Goal: Task Accomplishment & Management: Manage account settings

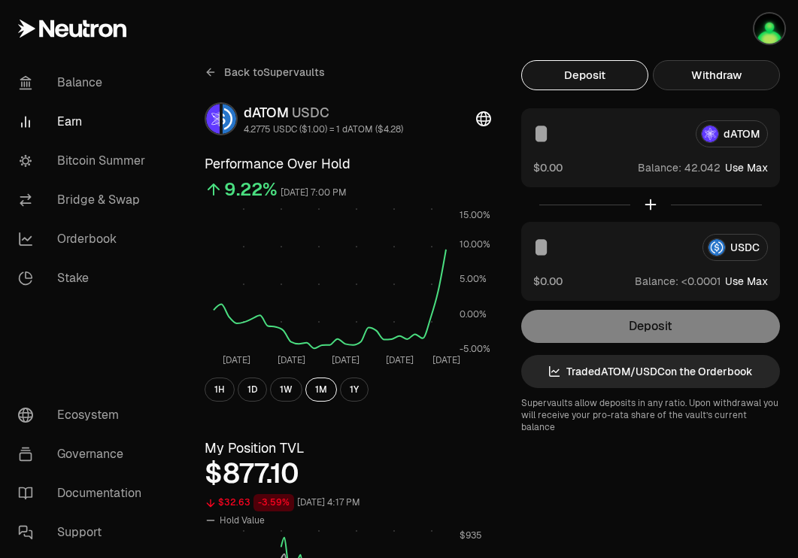
click at [723, 77] on button "Withdraw" at bounding box center [716, 75] width 127 height 30
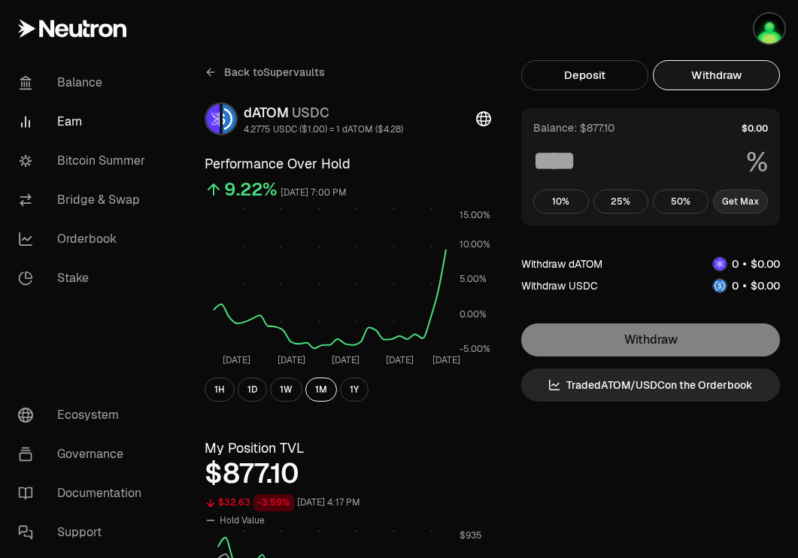
click at [743, 208] on button "Get Max" at bounding box center [741, 202] width 56 height 24
type input "***"
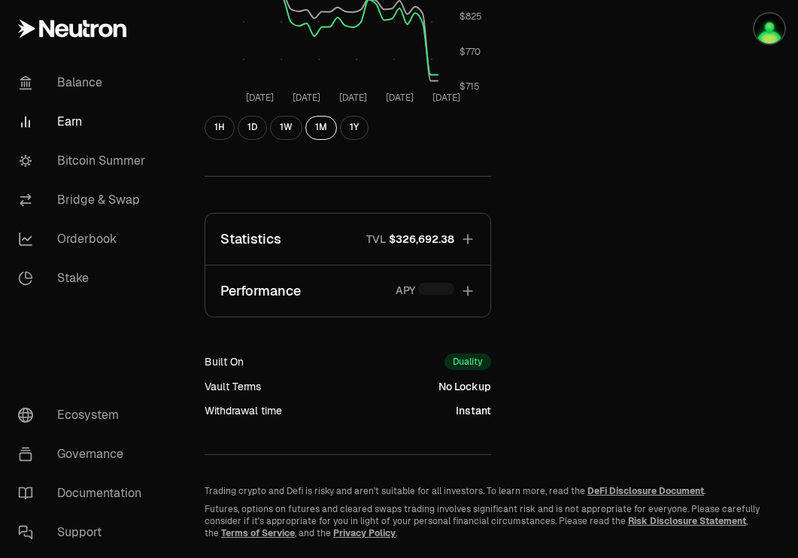
scroll to position [584, 0]
click at [463, 243] on icon "button" at bounding box center [467, 239] width 15 height 15
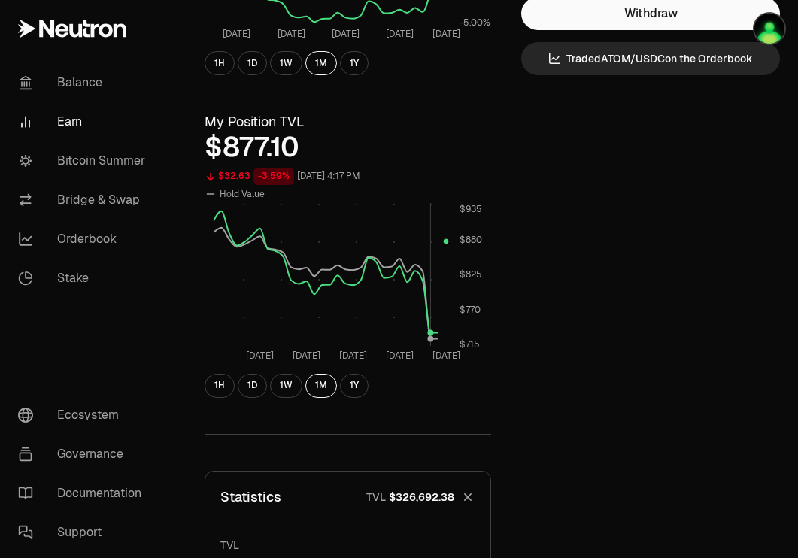
scroll to position [0, 0]
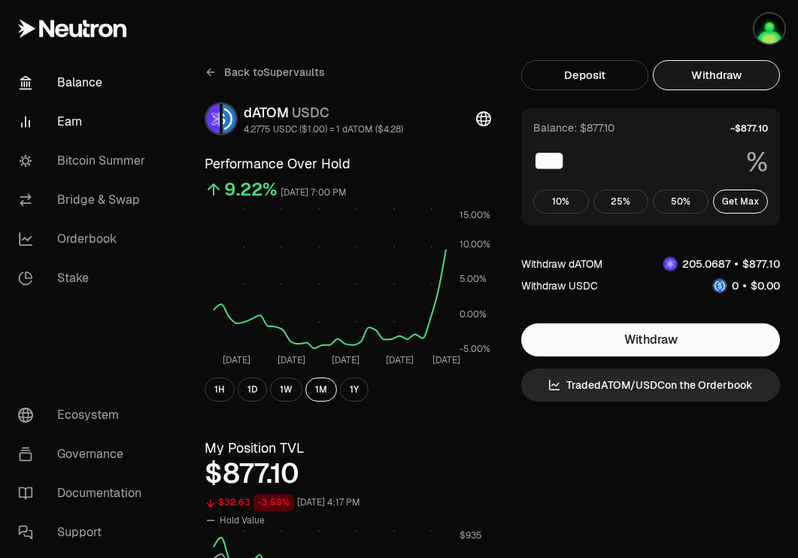
click at [82, 68] on link "Balance" at bounding box center [84, 82] width 156 height 39
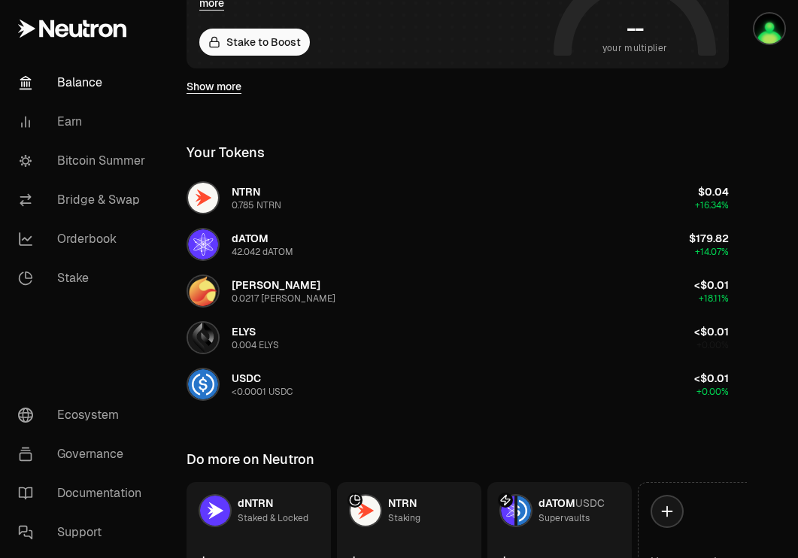
scroll to position [454, 0]
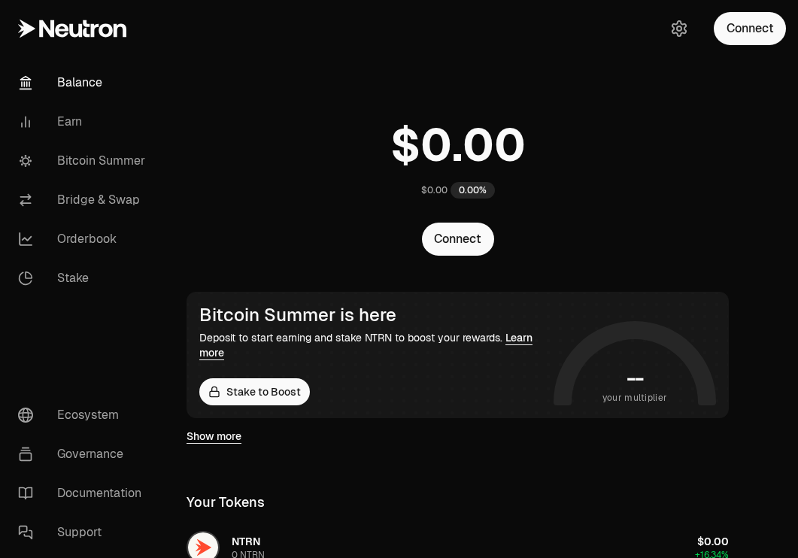
scroll to position [454, 0]
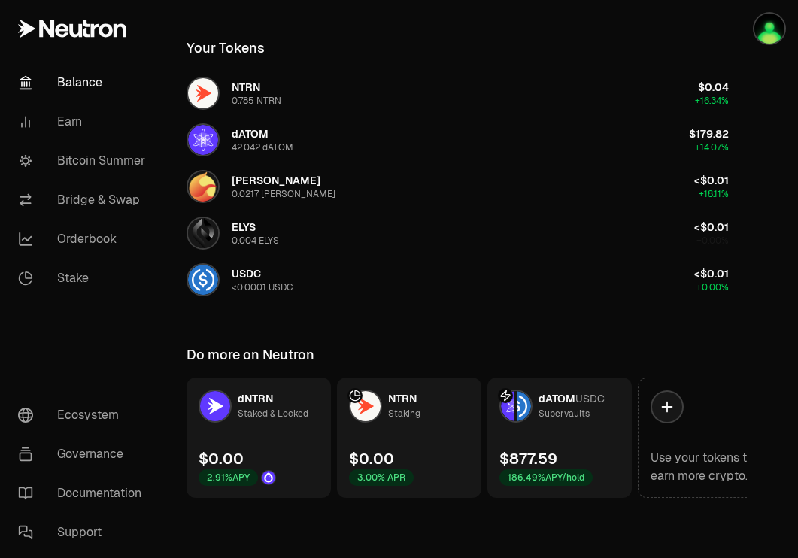
click at [92, 75] on link "Balance" at bounding box center [84, 82] width 156 height 39
click at [545, 441] on link "dATOM USDC Supervaults $877.59 186.49% APY/hold" at bounding box center [559, 438] width 144 height 120
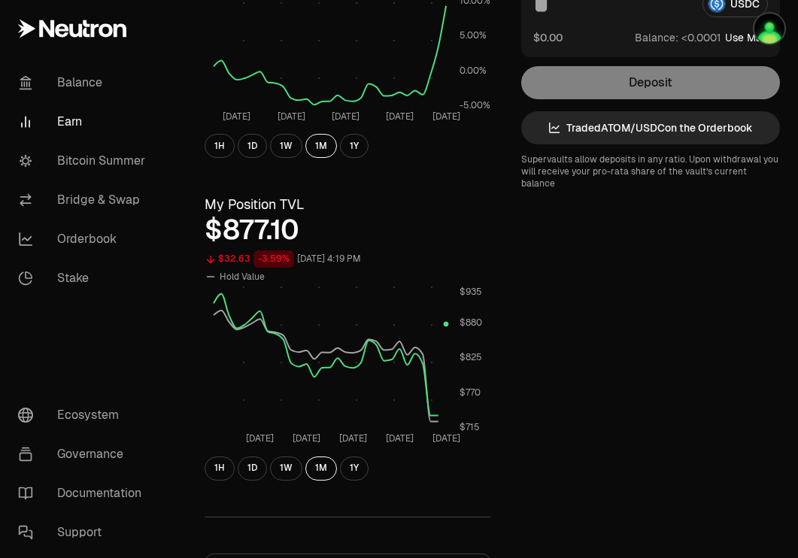
scroll to position [241, 0]
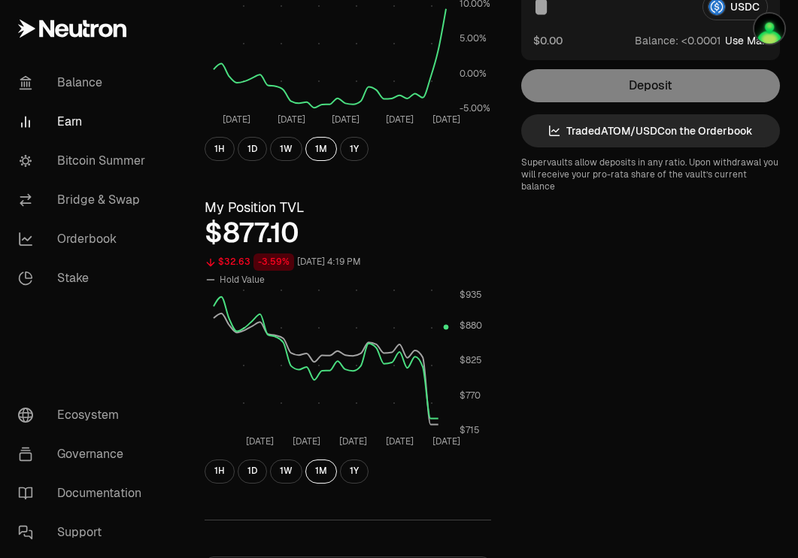
click at [367, 466] on div "1H 1D 1W 1M 1Y" at bounding box center [348, 472] width 287 height 24
click at [354, 467] on button "1Y" at bounding box center [354, 472] width 29 height 24
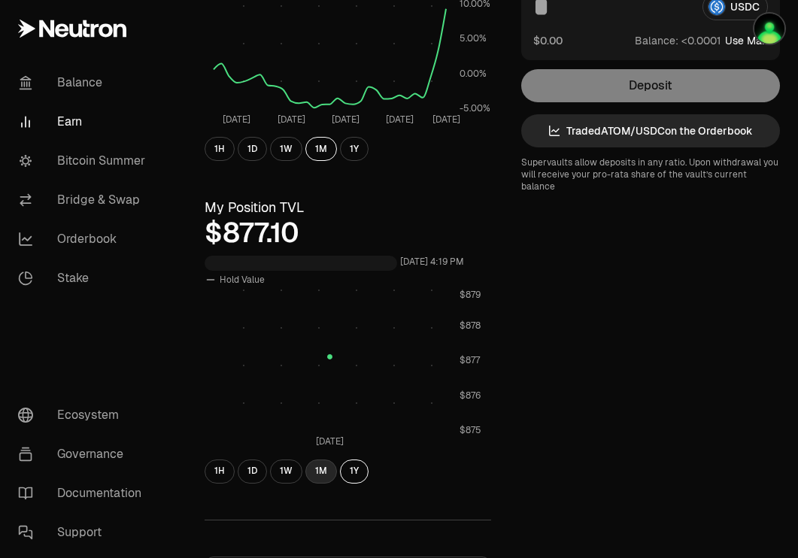
click at [320, 469] on button "1M" at bounding box center [321, 472] width 32 height 24
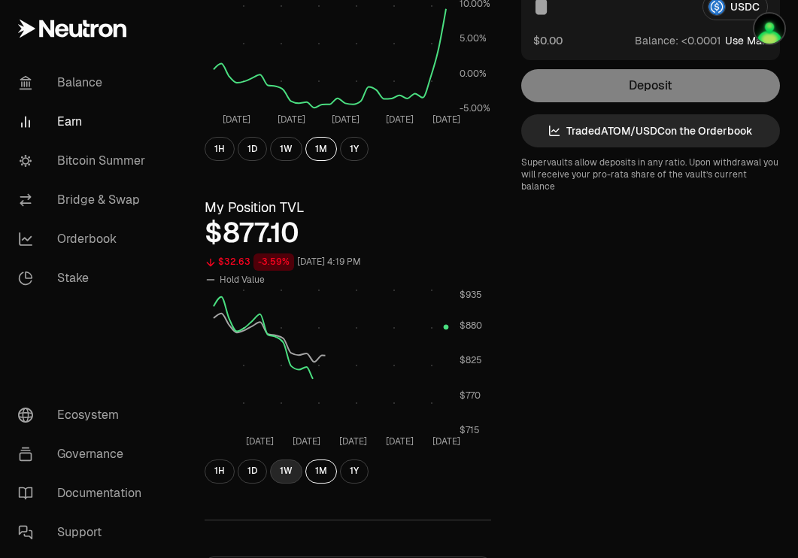
click at [281, 470] on button "1W" at bounding box center [286, 472] width 32 height 24
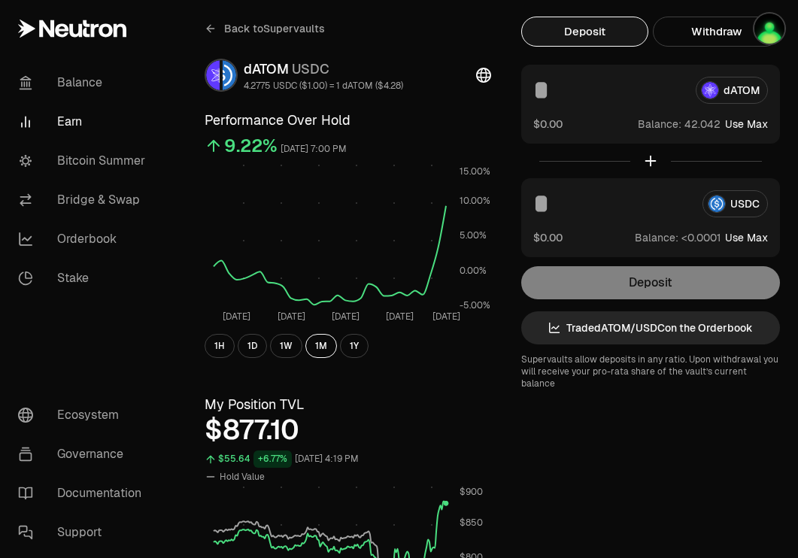
scroll to position [0, 0]
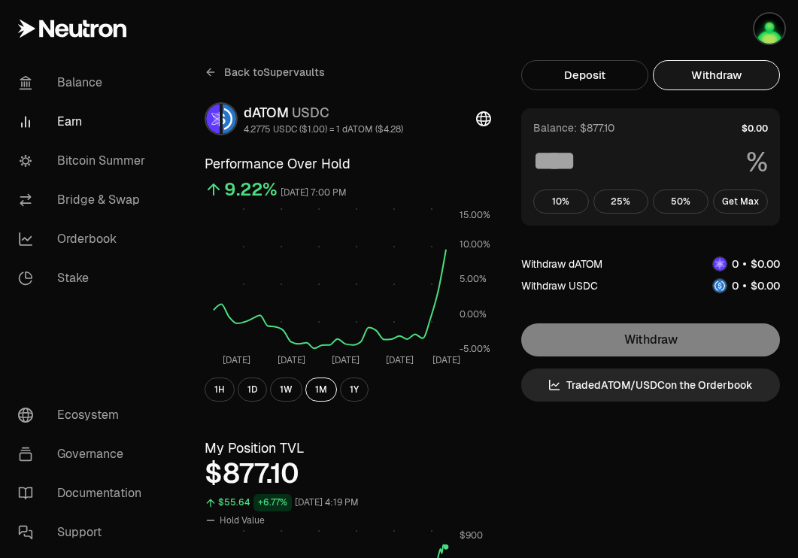
click at [733, 72] on button "Withdraw" at bounding box center [716, 75] width 127 height 30
click at [738, 199] on button "Get Max" at bounding box center [741, 202] width 56 height 24
type input "***"
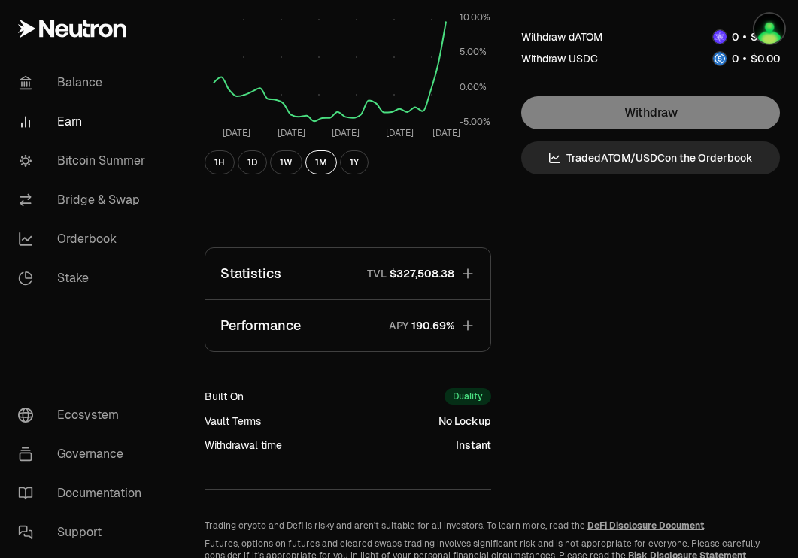
scroll to position [241, 0]
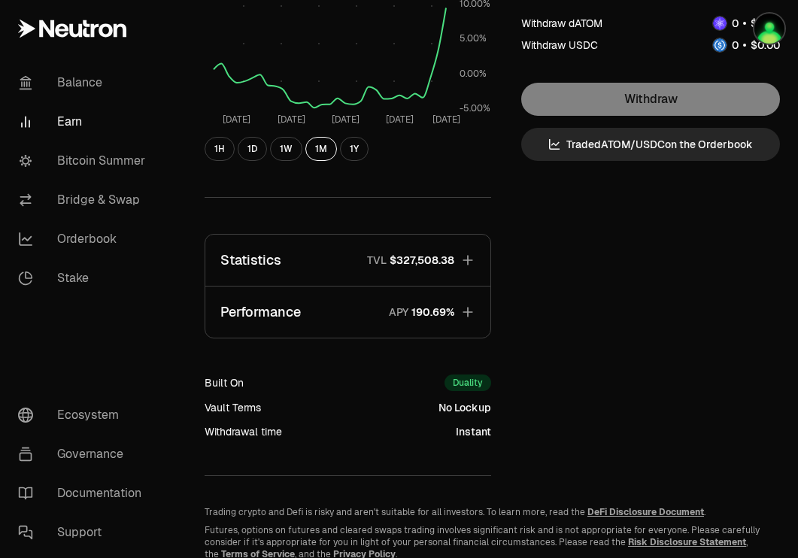
click at [452, 253] on span "$327,508.38" at bounding box center [422, 260] width 65 height 15
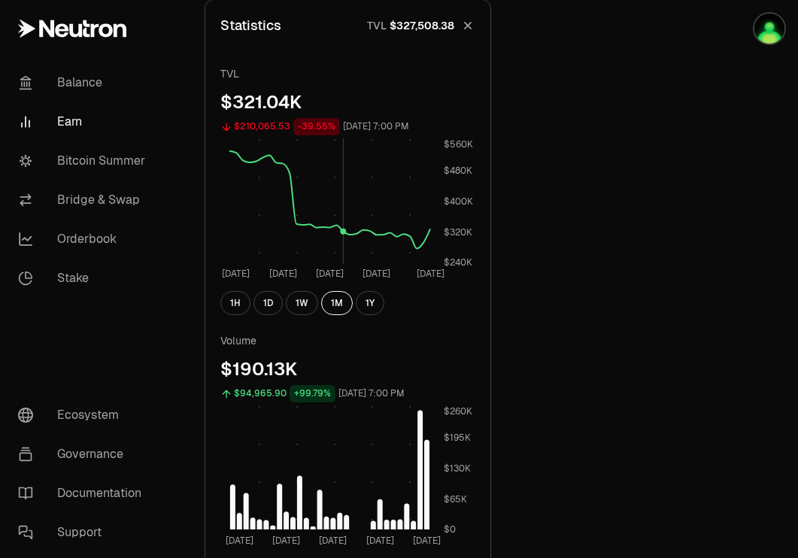
scroll to position [0, 0]
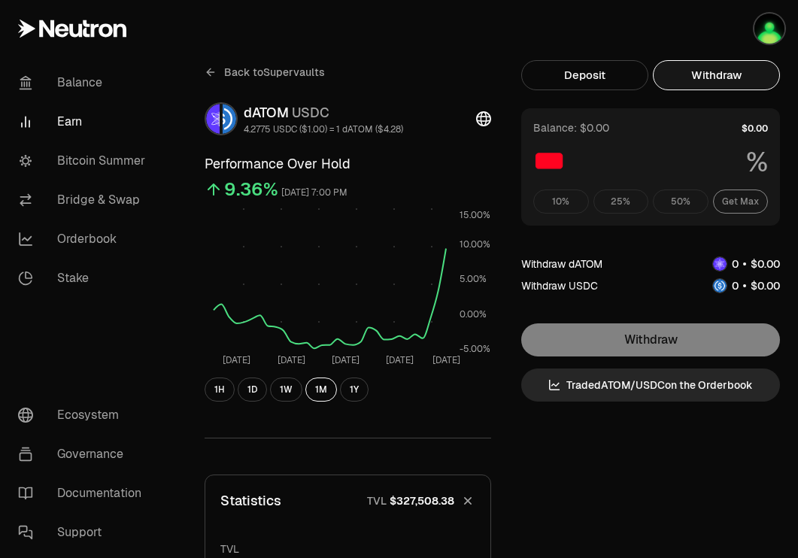
click at [205, 71] on icon at bounding box center [211, 72] width 12 height 12
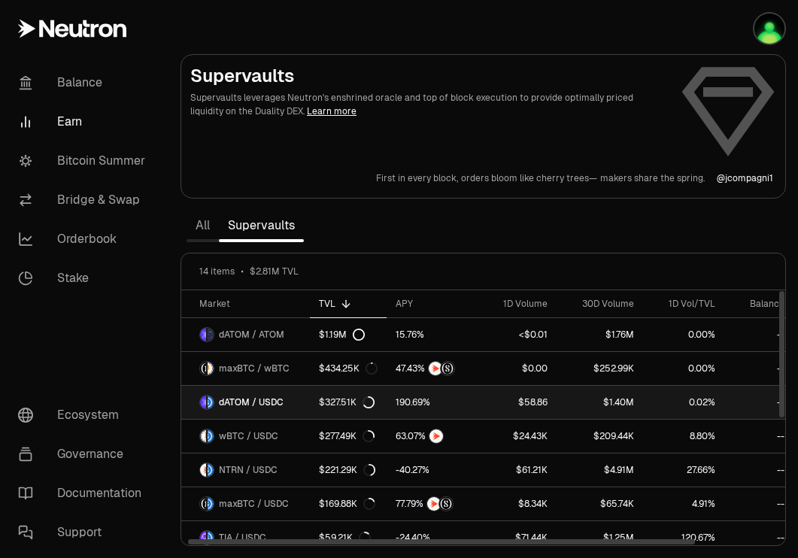
click at [267, 394] on link "dATOM / USDC" at bounding box center [245, 402] width 129 height 33
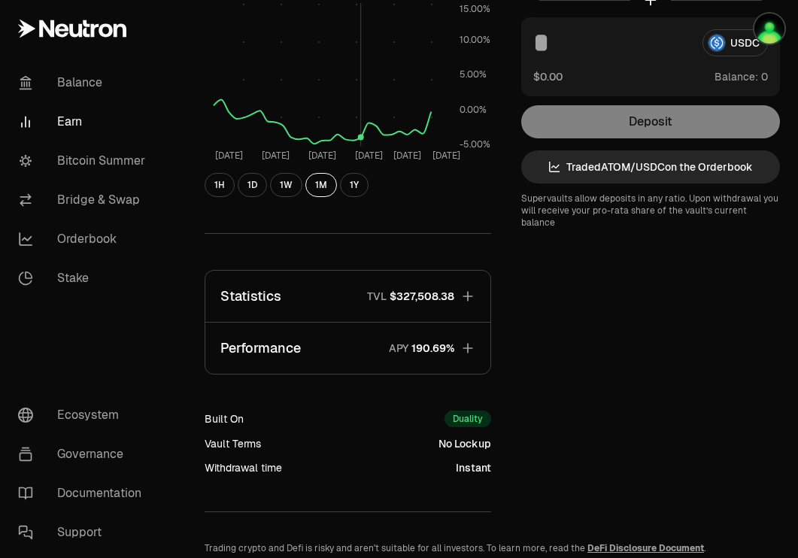
scroll to position [202, 0]
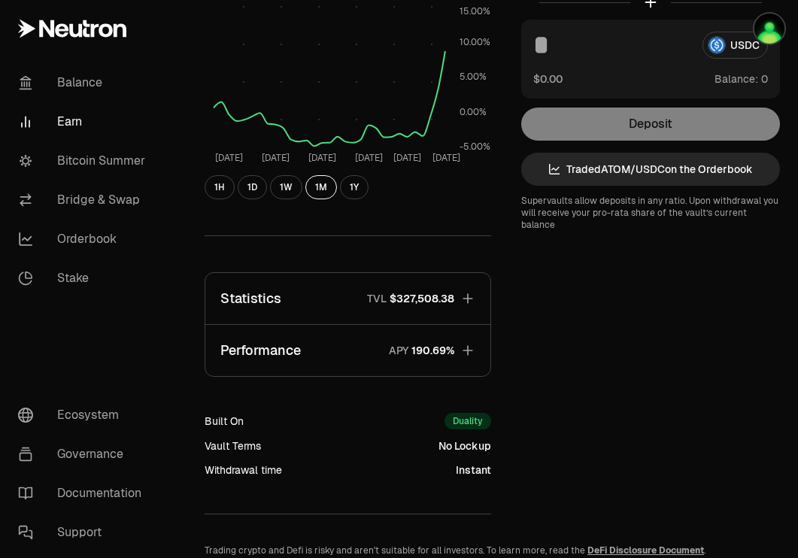
click at [436, 290] on button "Statistics TVL $327,508.38" at bounding box center [347, 298] width 285 height 51
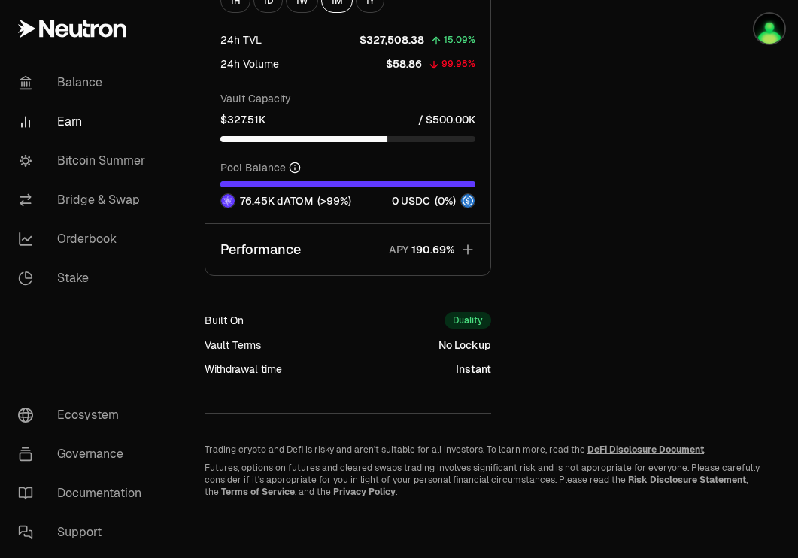
scroll to position [0, 0]
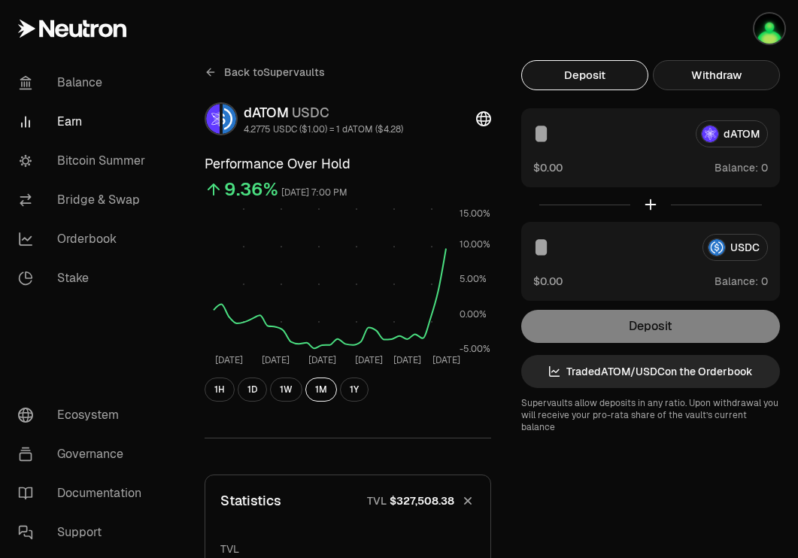
click at [739, 70] on button "Withdraw" at bounding box center [716, 75] width 127 height 30
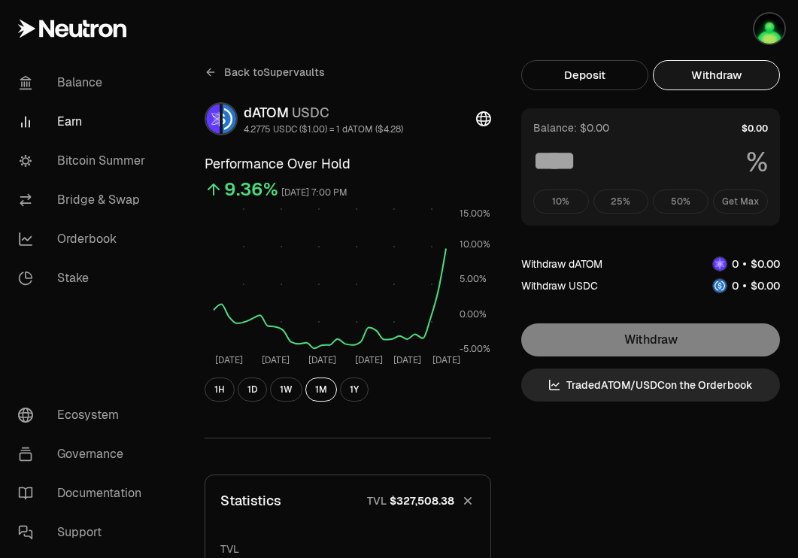
click at [753, 207] on div "10% 25% 50% Get Max" at bounding box center [650, 202] width 235 height 24
click at [748, 203] on div "10% 25% 50% Get Max" at bounding box center [650, 202] width 235 height 24
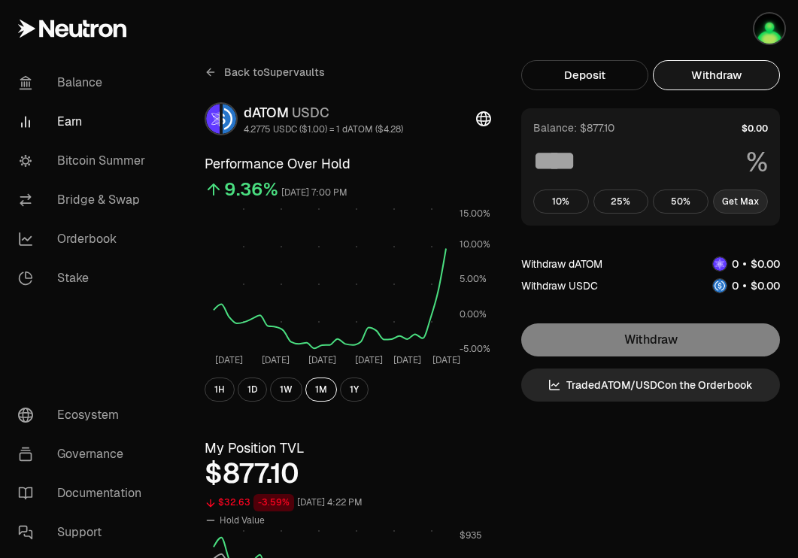
click at [746, 199] on button "Get Max" at bounding box center [741, 202] width 56 height 24
type input "***"
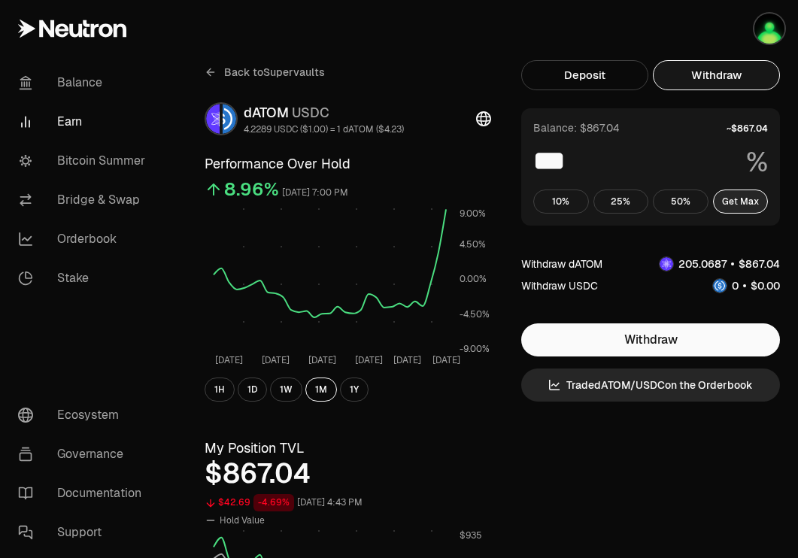
click at [734, 198] on button "Get Max" at bounding box center [741, 202] width 56 height 24
click at [612, 84] on button "Deposit" at bounding box center [584, 75] width 127 height 30
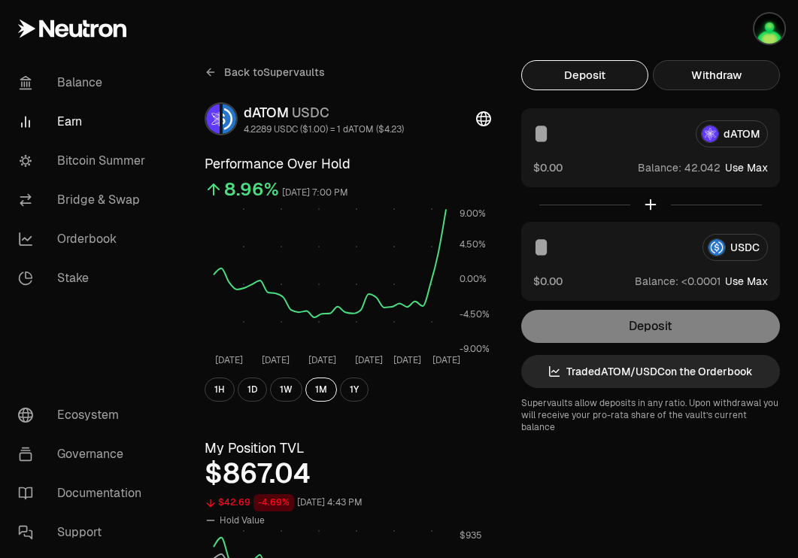
click at [695, 81] on button "Withdraw" at bounding box center [716, 75] width 127 height 30
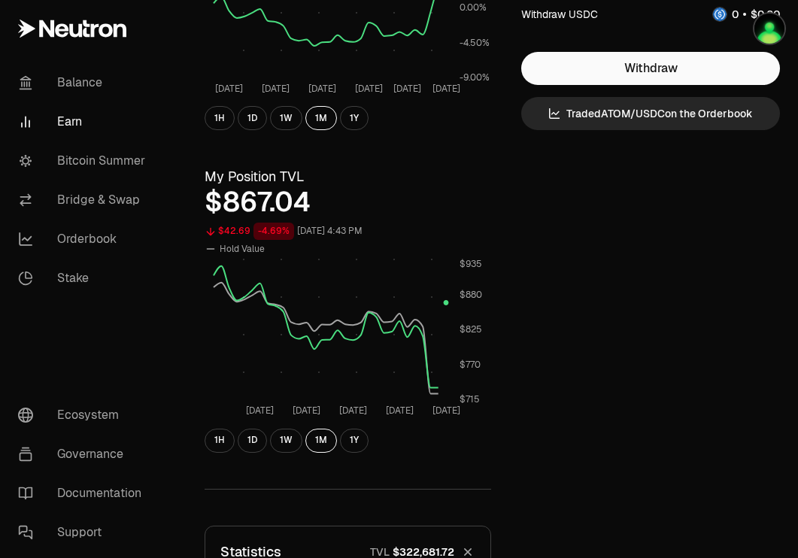
scroll to position [271, 0]
